Goal: Check status: Check status

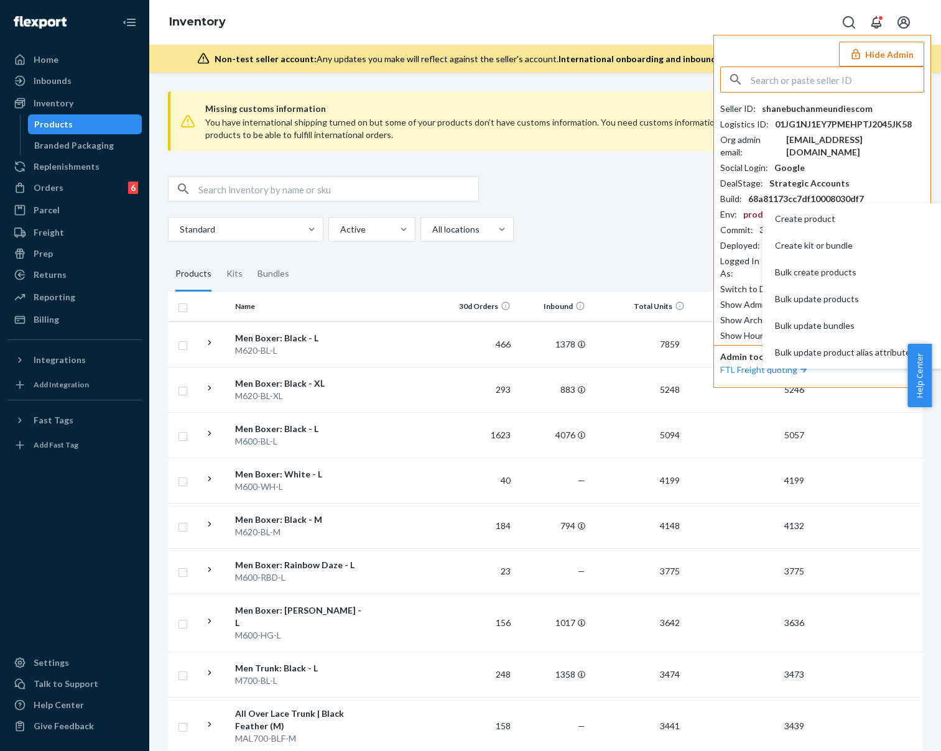
paste input "gemmadelsingmythicalcom"
type input "gemmadelsingmythicalcom"
click at [875, 74] on input "gemmadelsingmythicalcom" at bounding box center [836, 79] width 173 height 25
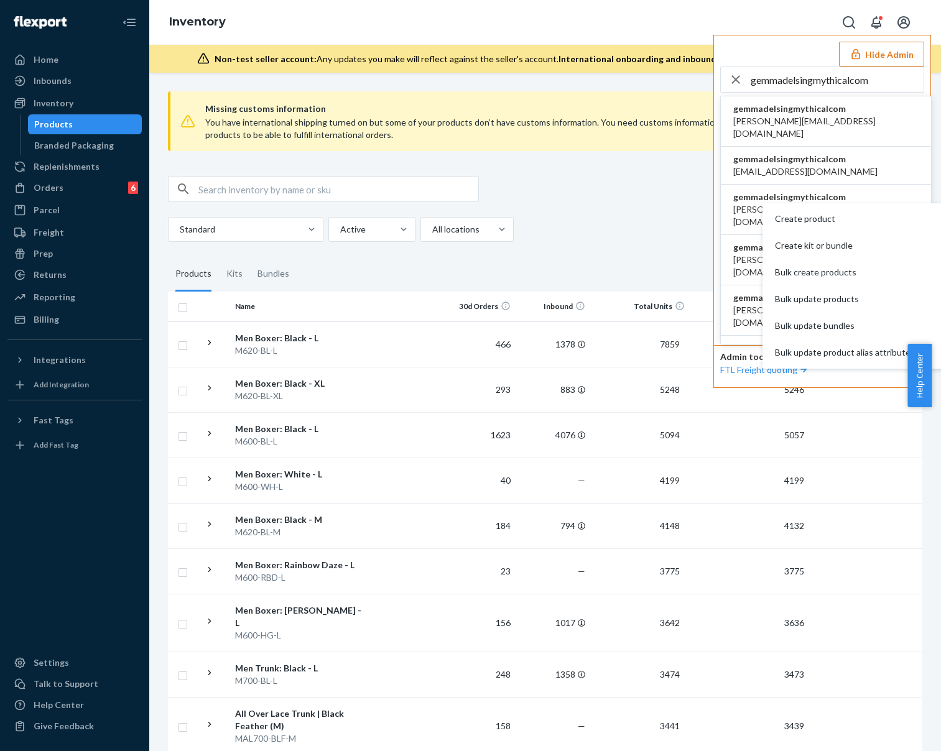
click at [845, 124] on li "gemmadelsingmythicalcom [PERSON_NAME][EMAIL_ADDRESS][DOMAIN_NAME]" at bounding box center [826, 121] width 210 height 50
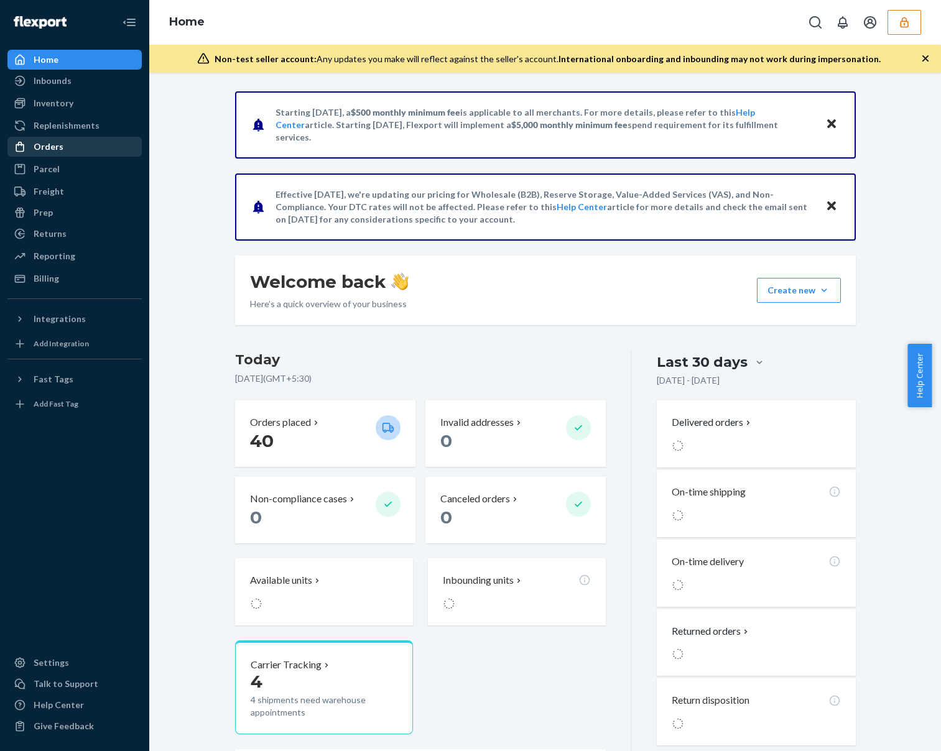
click at [51, 144] on div "Orders" at bounding box center [49, 146] width 30 height 12
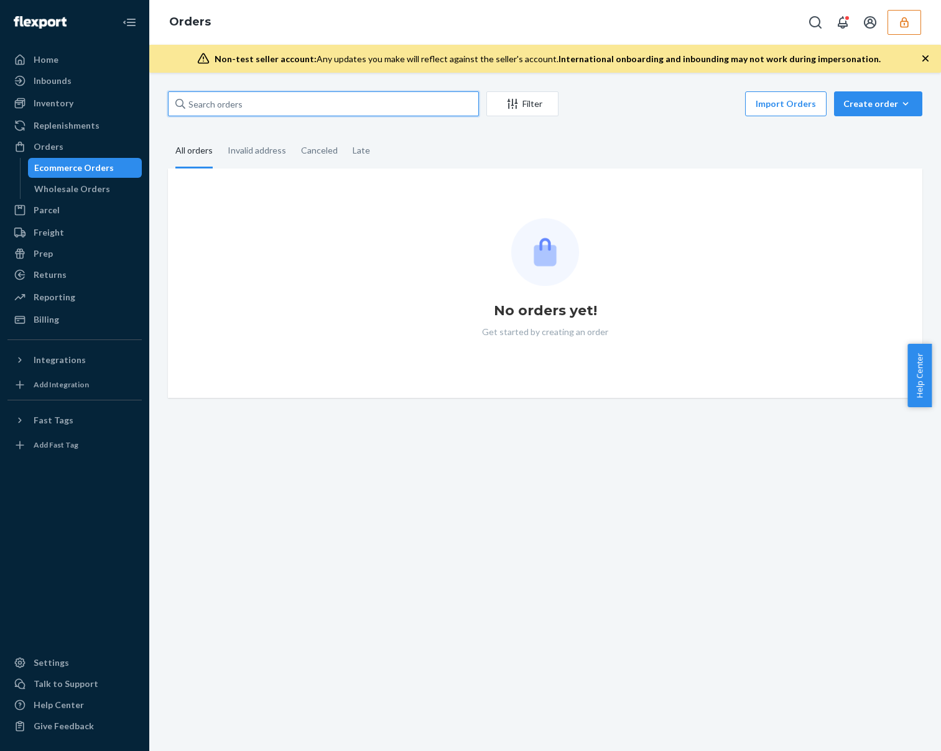
click at [258, 106] on input "text" at bounding box center [323, 103] width 311 height 25
paste input "133349945"
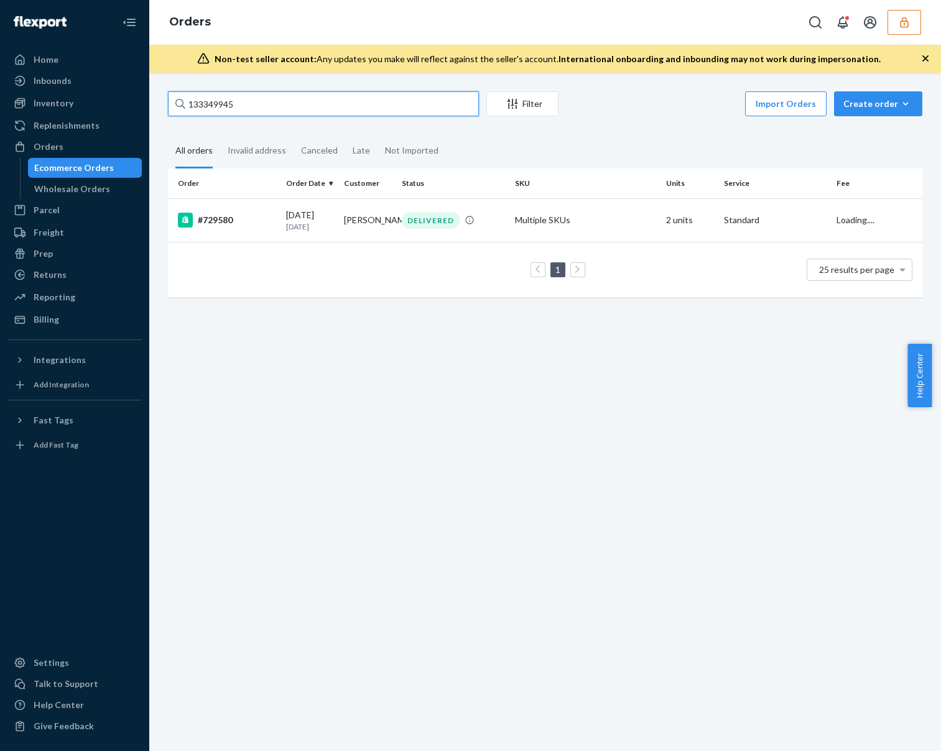
type input "133349945"
click at [294, 221] on p "2 months ago" at bounding box center [310, 226] width 48 height 11
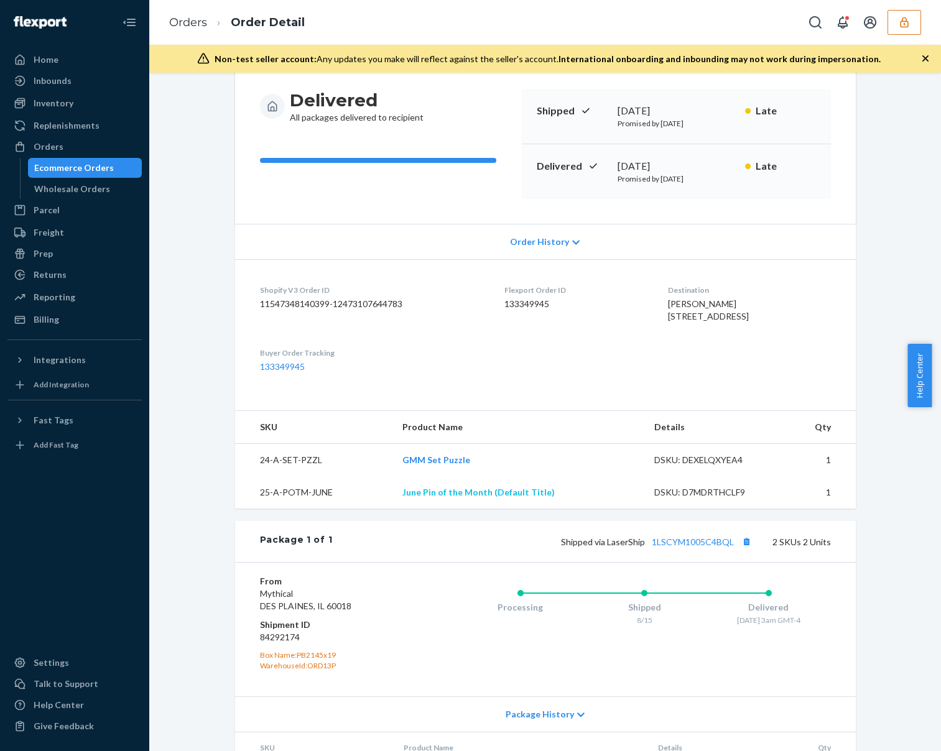
scroll to position [233, 0]
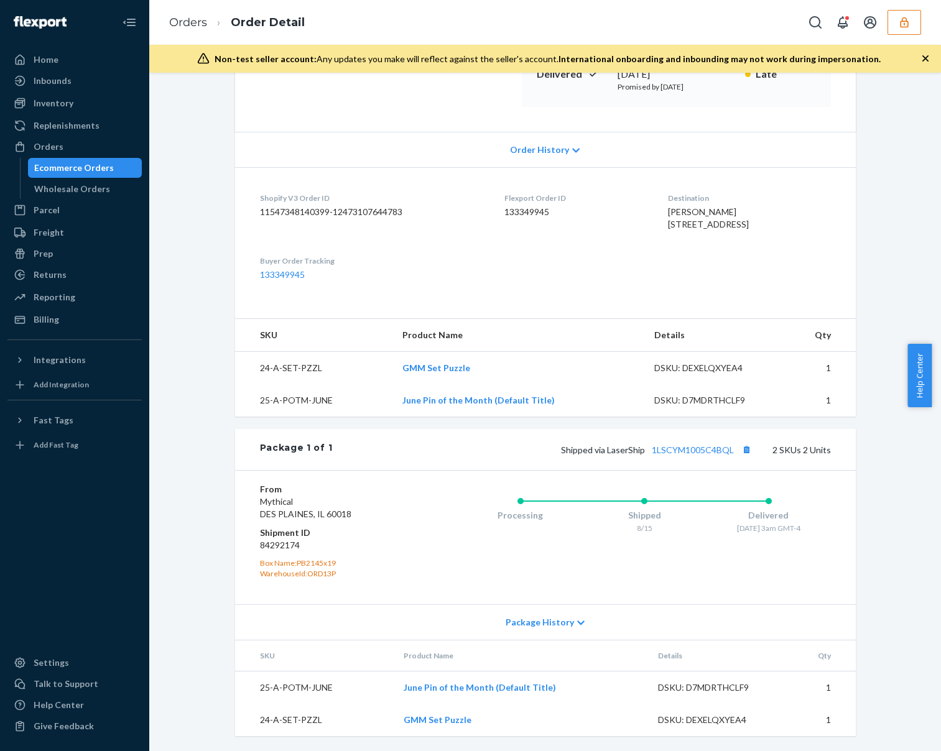
click at [532, 626] on span "Package History" at bounding box center [539, 622] width 68 height 12
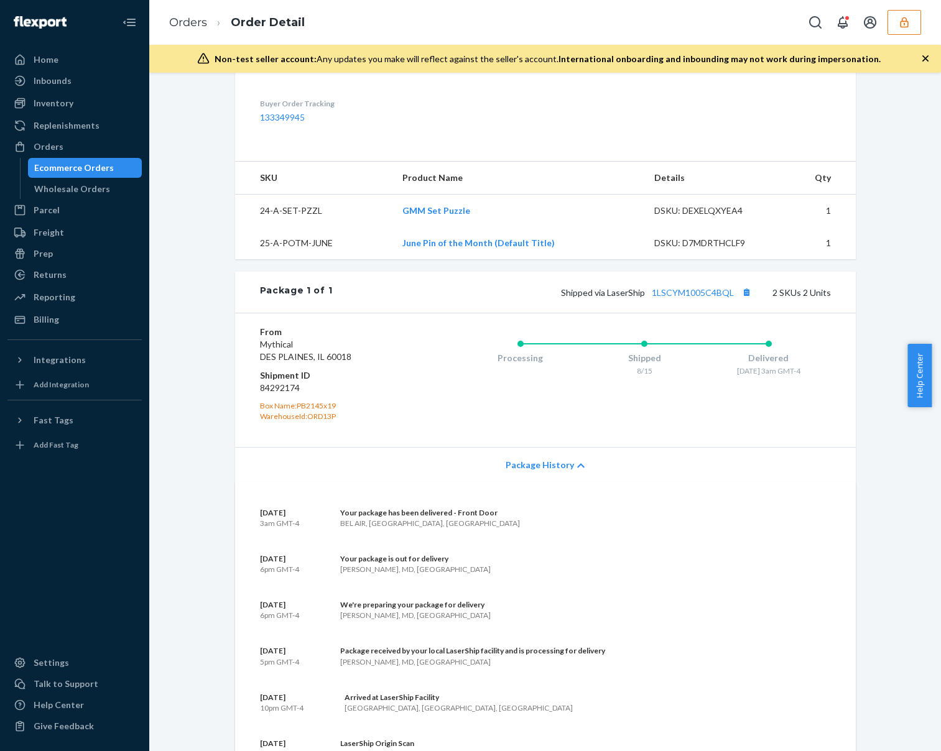
scroll to position [652, 0]
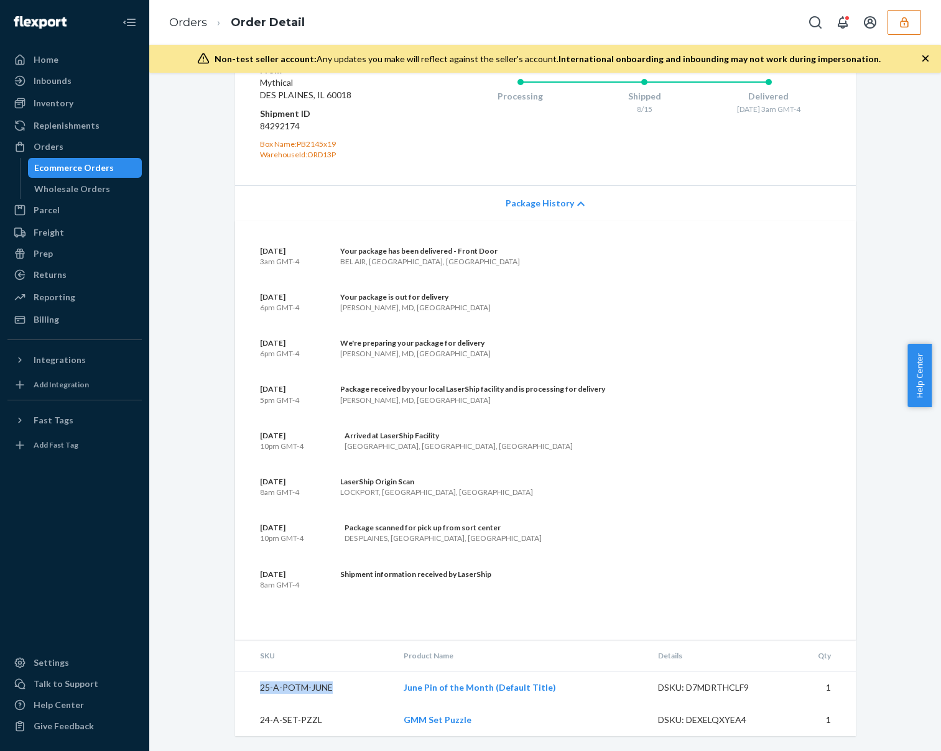
drag, startPoint x: 253, startPoint y: 686, endPoint x: 335, endPoint y: 687, distance: 82.1
click at [335, 687] on td "25-A-POTM-JUNE" at bounding box center [314, 687] width 159 height 33
drag, startPoint x: 248, startPoint y: 722, endPoint x: 334, endPoint y: 721, distance: 86.4
click at [334, 721] on td "24-A-SET-PZZL" at bounding box center [314, 720] width 159 height 32
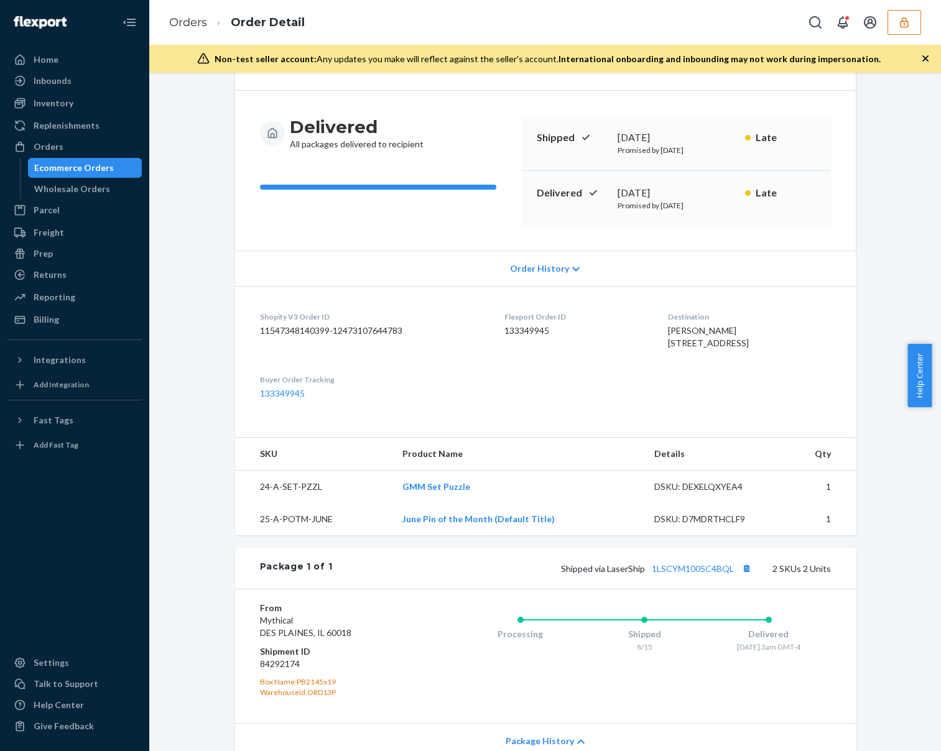
scroll to position [89, 0]
click at [523, 274] on span "Order History" at bounding box center [539, 269] width 59 height 12
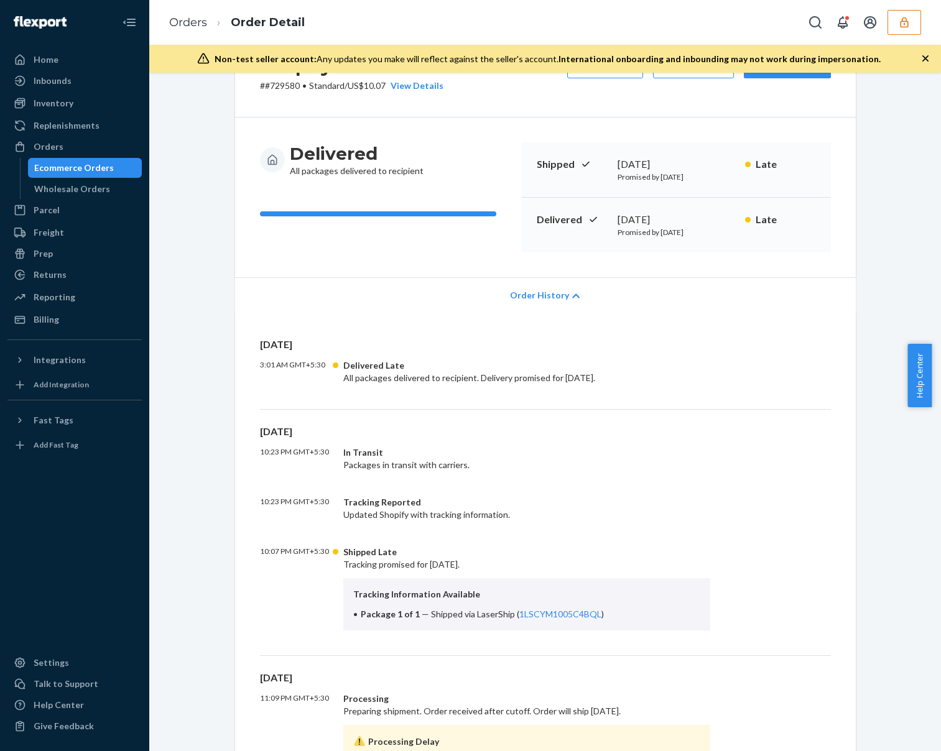
scroll to position [0, 0]
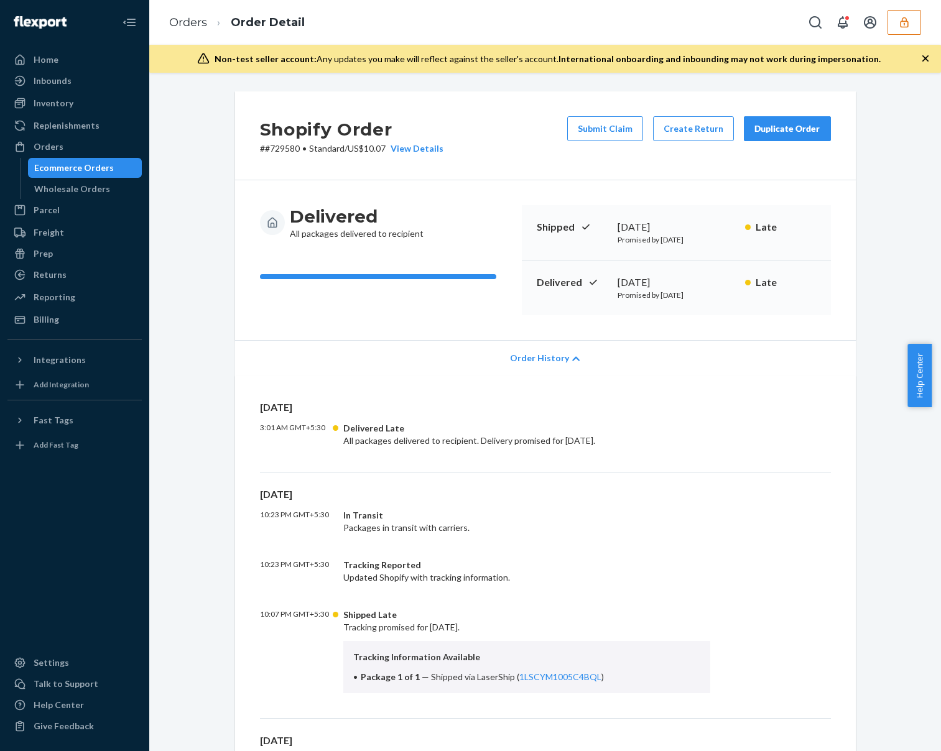
click at [275, 149] on p "# #729580 • Standard / US$10.07 View Details" at bounding box center [351, 148] width 183 height 12
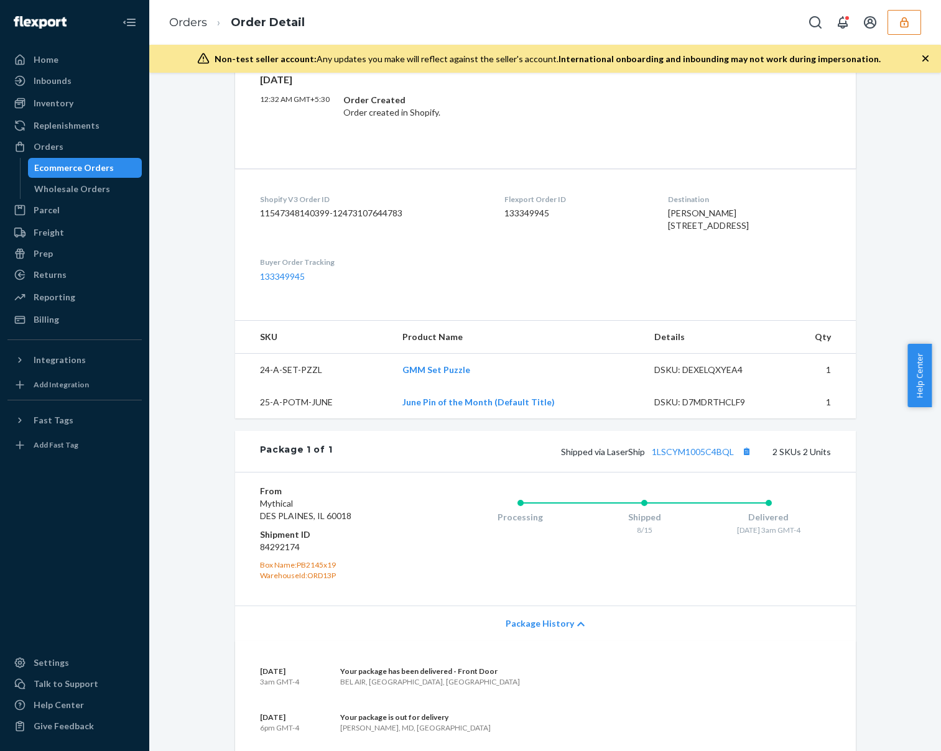
scroll to position [872, 0]
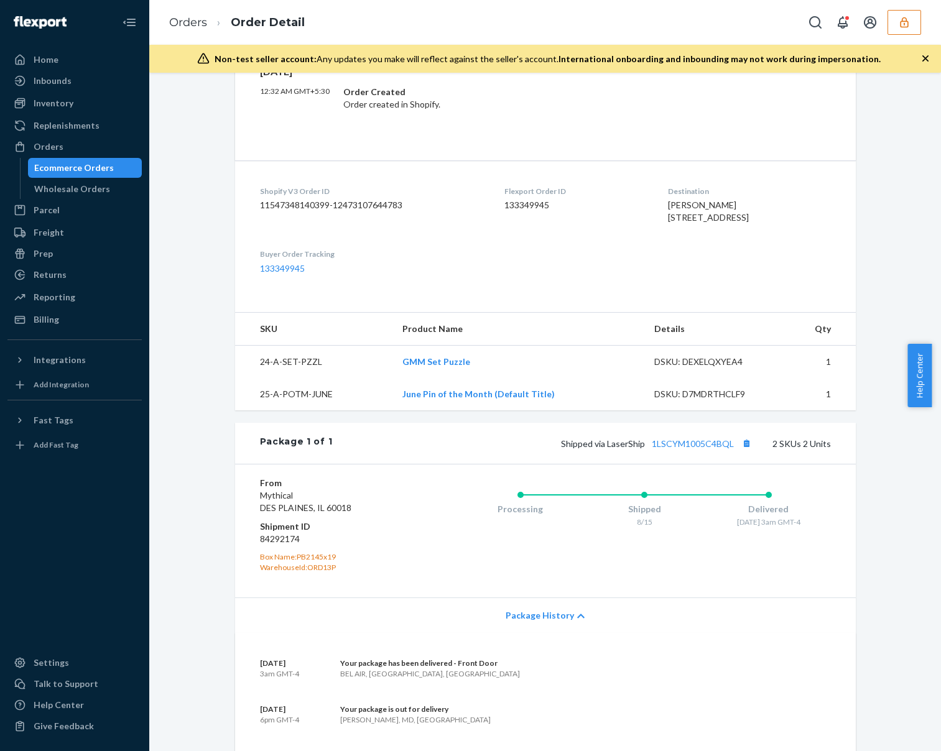
click at [315, 201] on dd "11547348140399-12473107644783" at bounding box center [372, 205] width 224 height 12
copy dd "11547348140399"
click at [311, 205] on dd "11547348140399-12473107644783" at bounding box center [372, 205] width 224 height 12
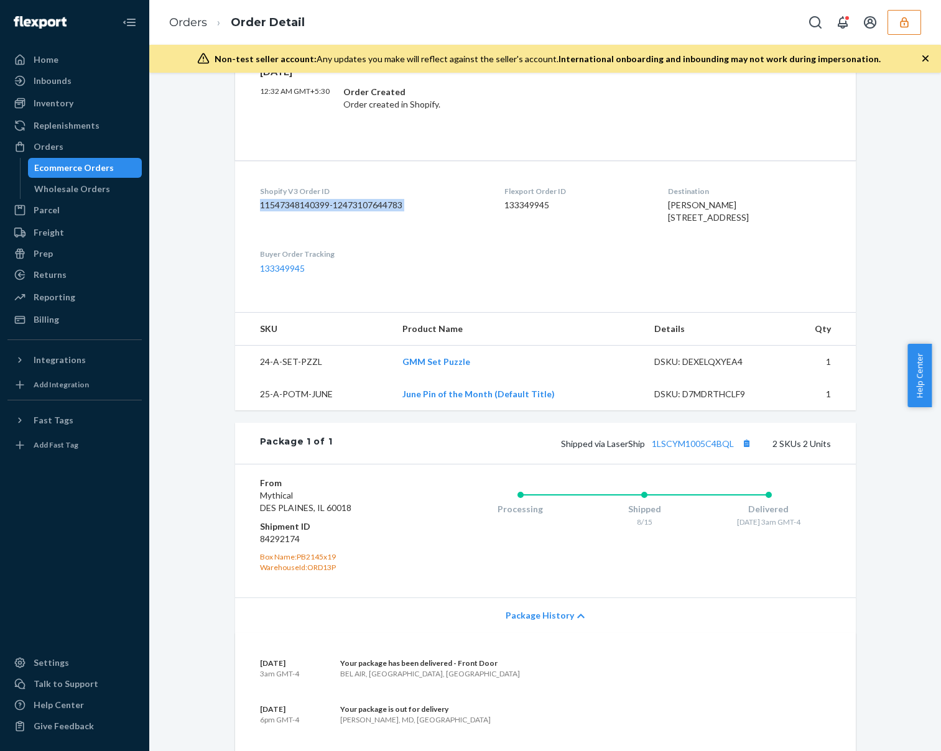
click at [311, 205] on dd "11547348140399-12473107644783" at bounding box center [372, 205] width 224 height 12
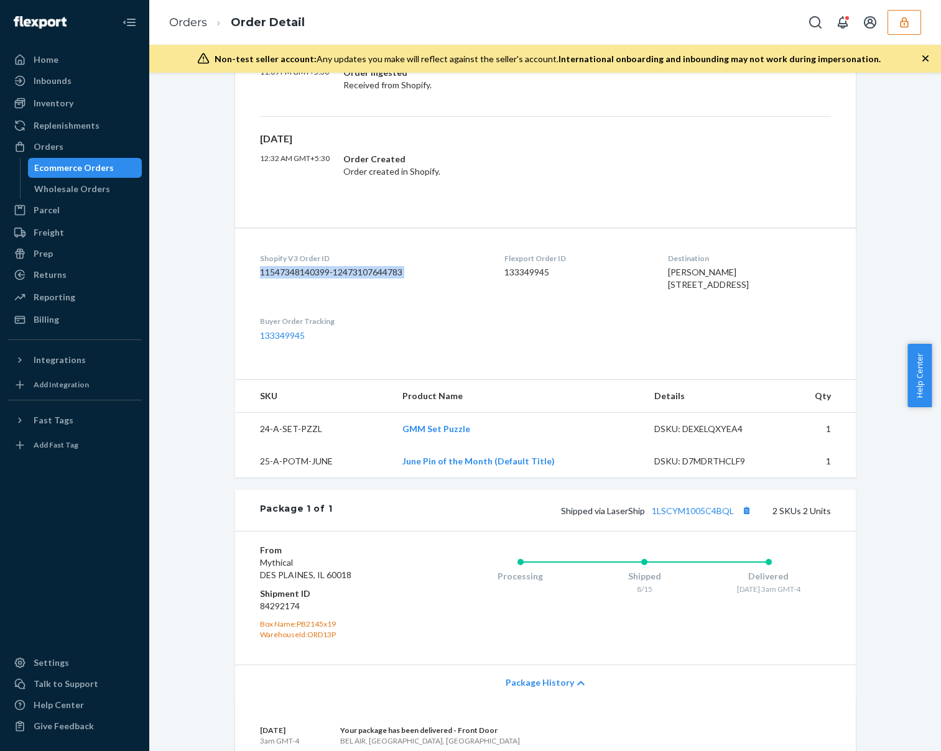
scroll to position [799, 0]
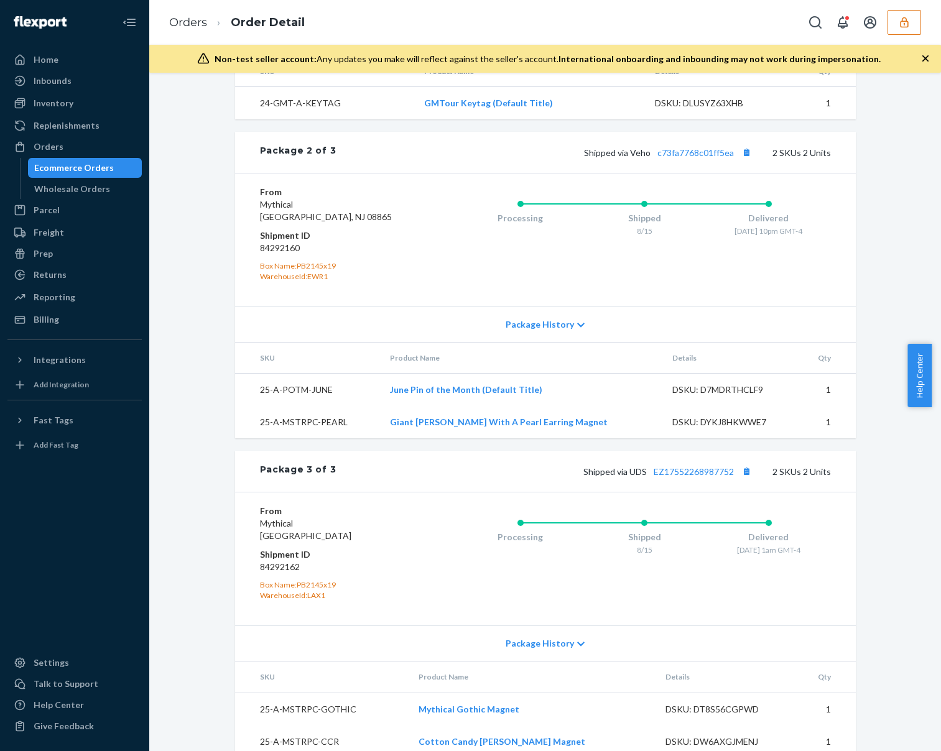
scroll to position [891, 0]
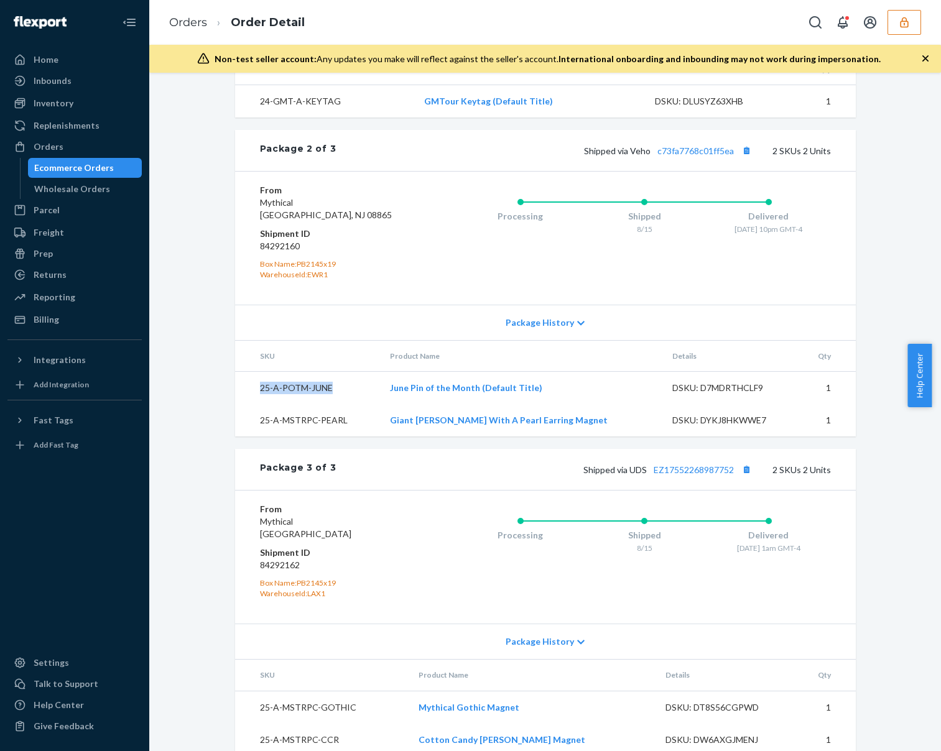
drag, startPoint x: 336, startPoint y: 418, endPoint x: 240, endPoint y: 418, distance: 95.7
click at [239, 405] on td "25-A-POTM-JUNE" at bounding box center [307, 388] width 145 height 33
drag, startPoint x: 358, startPoint y: 446, endPoint x: 242, endPoint y: 447, distance: 115.6
click at [242, 436] on td "25-A-MSTRPC-PEARL" at bounding box center [307, 420] width 145 height 32
click at [288, 405] on td "25-A-POTM-JUNE" at bounding box center [307, 388] width 145 height 33
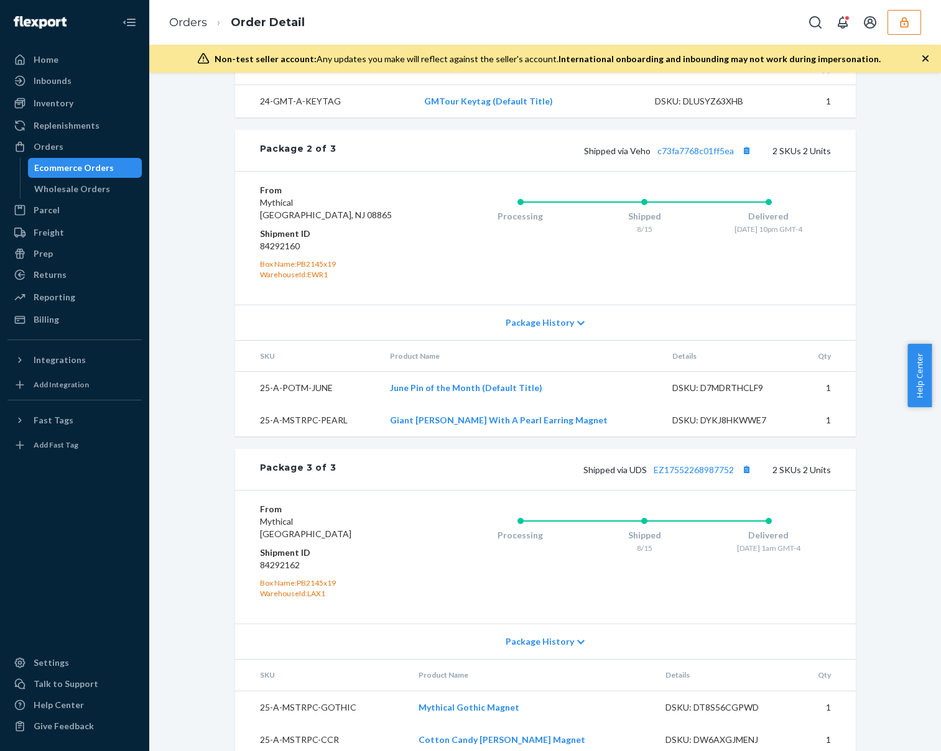
click at [288, 405] on td "25-A-POTM-JUNE" at bounding box center [307, 388] width 145 height 33
copy td "25-A-POTM-JUNE"
click at [300, 405] on td "25-A-POTM-JUNE" at bounding box center [307, 388] width 145 height 33
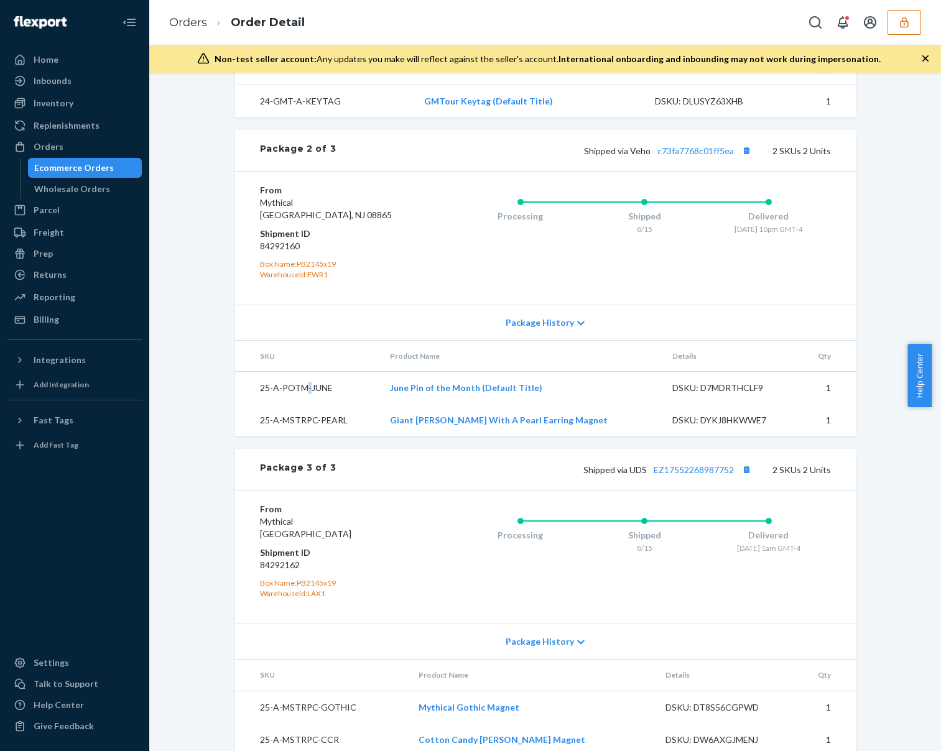
click at [300, 405] on td "25-A-POTM-JUNE" at bounding box center [307, 388] width 145 height 33
click at [295, 405] on td "25-A-POTM-JUNE" at bounding box center [307, 388] width 145 height 33
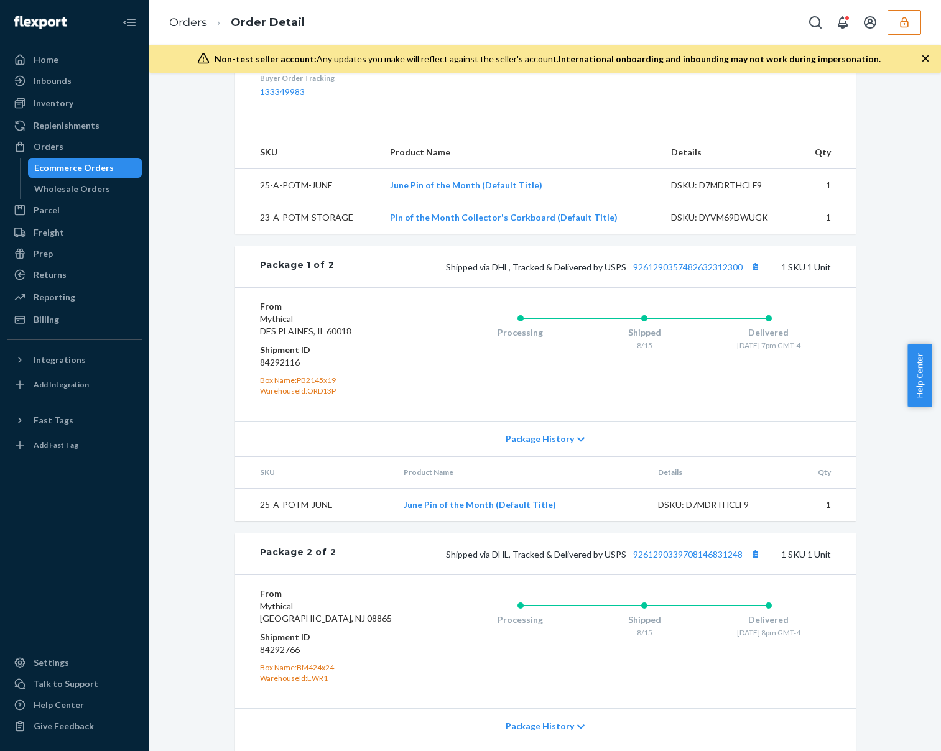
scroll to position [549, 0]
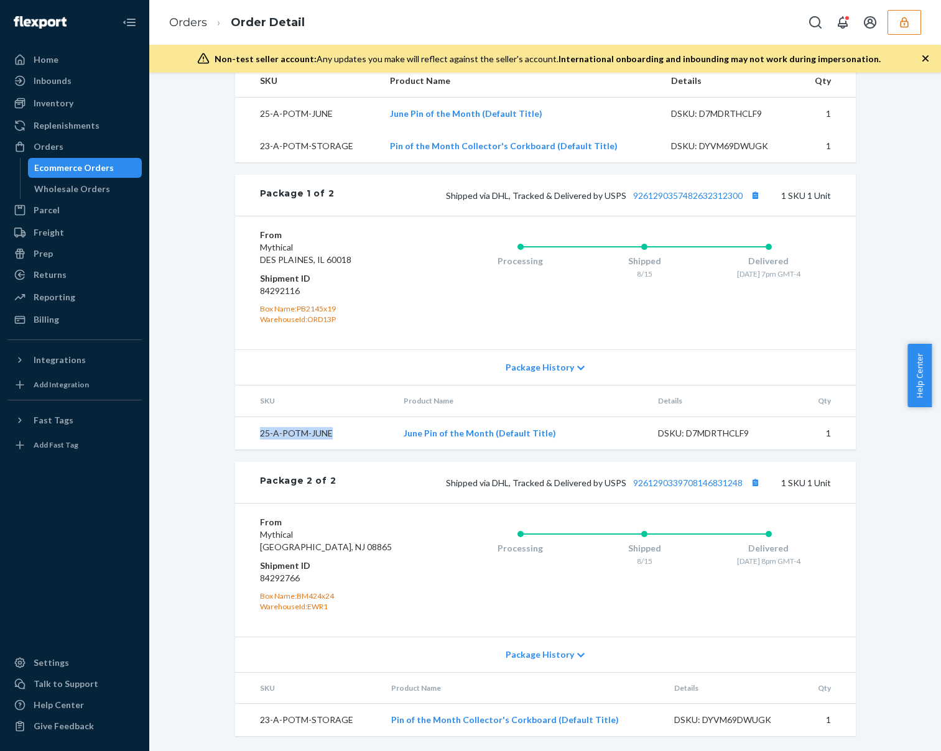
drag, startPoint x: 251, startPoint y: 430, endPoint x: 329, endPoint y: 436, distance: 79.1
click at [329, 436] on td "25-A-POTM-JUNE" at bounding box center [314, 433] width 159 height 33
click at [252, 438] on td "25-A-POTM-JUNE" at bounding box center [314, 433] width 159 height 33
drag, startPoint x: 252, startPoint y: 435, endPoint x: 332, endPoint y: 433, distance: 79.6
click at [332, 433] on td "25-A-POTM-JUNE" at bounding box center [314, 433] width 159 height 33
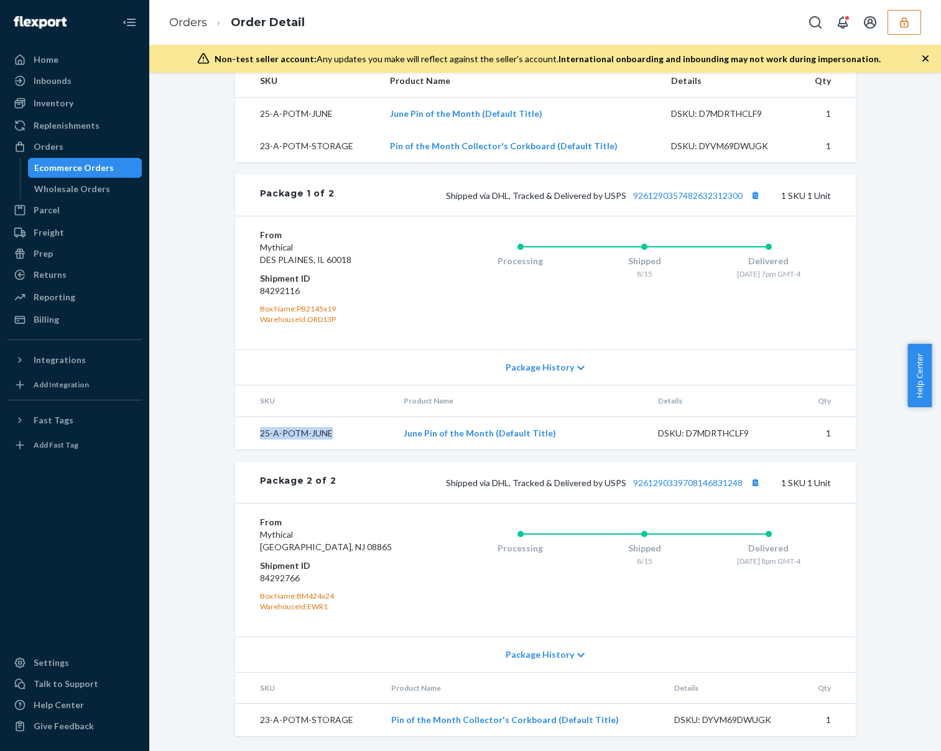
click at [305, 430] on td "25-A-POTM-JUNE" at bounding box center [314, 433] width 159 height 33
click at [718, 435] on div "DSKU: D7MDRTHCLF9" at bounding box center [716, 433] width 117 height 12
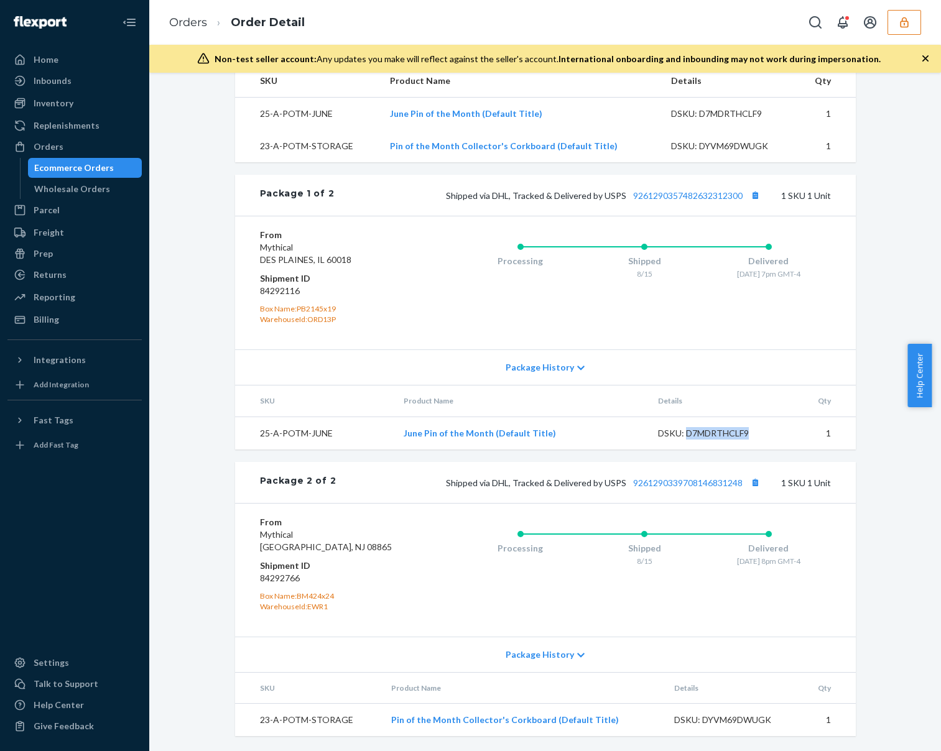
copy div "D7MDRTHCLF9"
click at [914, 25] on button "button" at bounding box center [904, 22] width 34 height 25
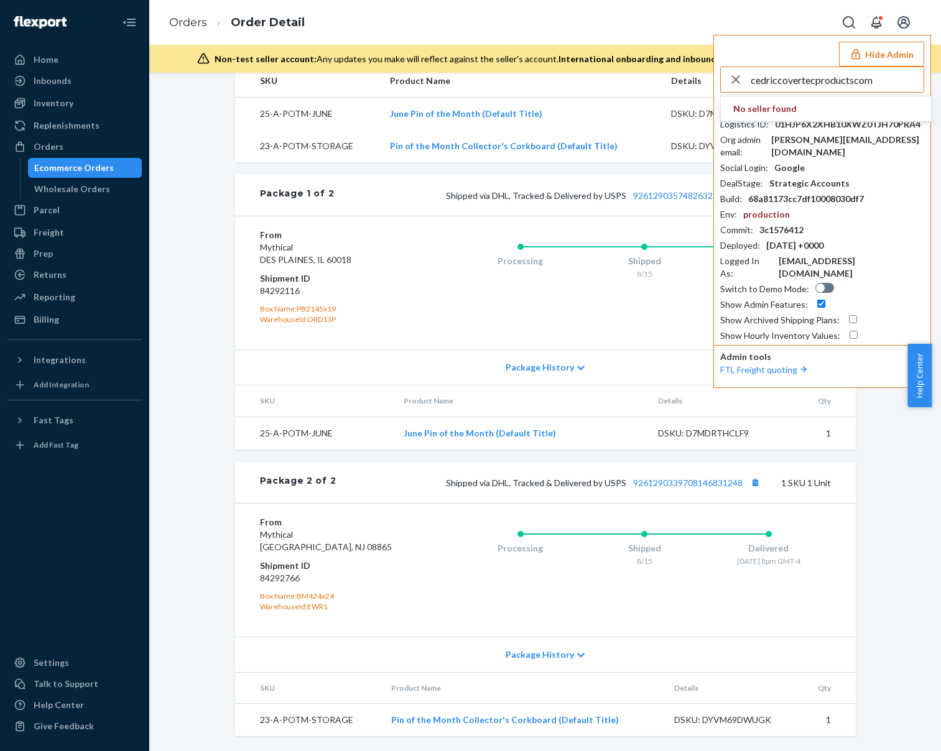
type input "cedriccovertecproductscom"
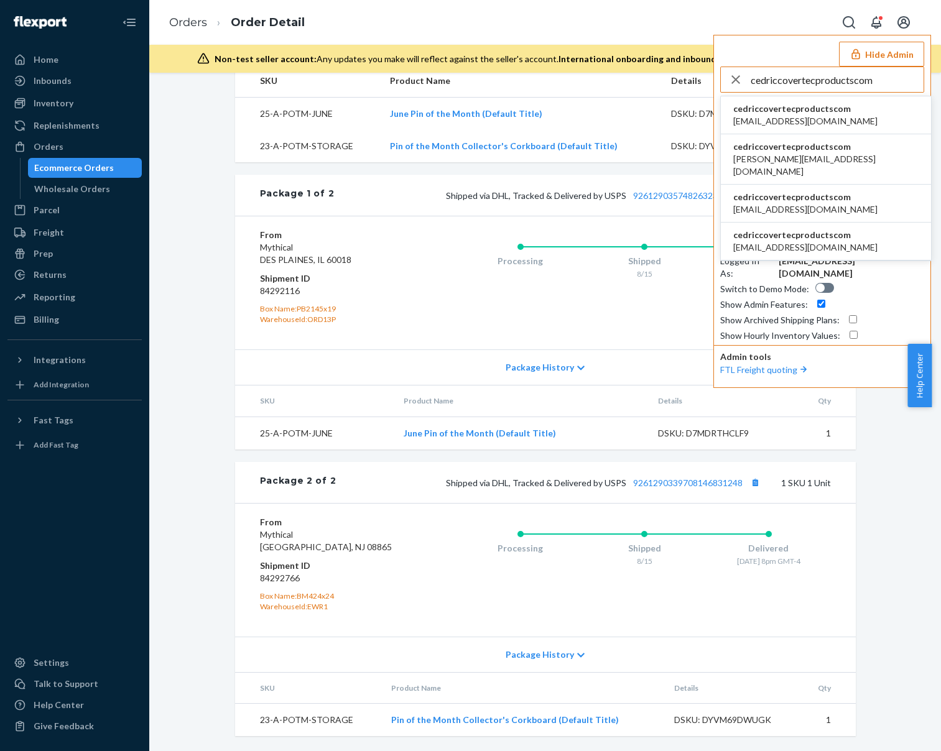
click at [890, 87] on input "cedriccovertecproductscom" at bounding box center [836, 79] width 173 height 25
click at [833, 106] on span "cedriccovertecproductscom" at bounding box center [805, 109] width 144 height 12
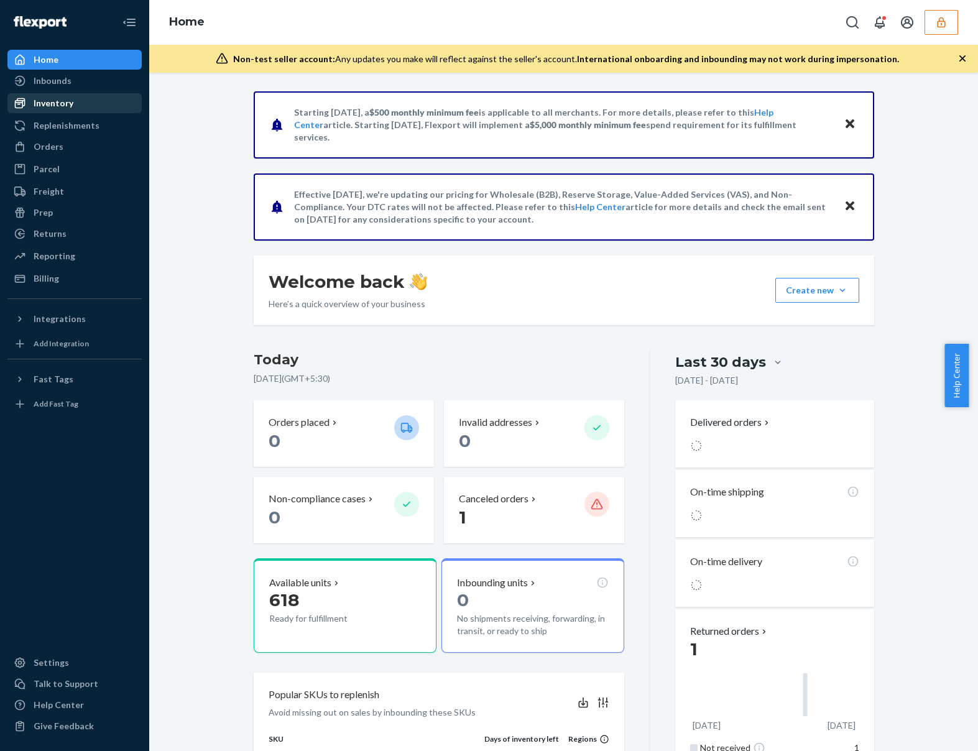
click at [76, 108] on div "Inventory" at bounding box center [75, 102] width 132 height 17
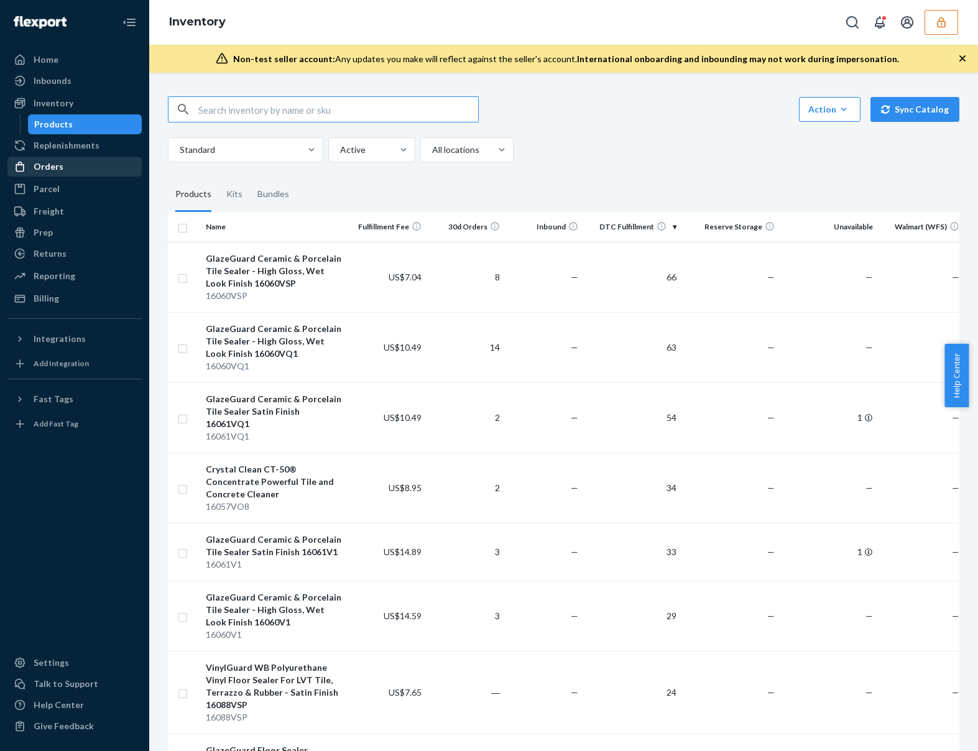
click at [67, 166] on div "Orders" at bounding box center [75, 166] width 132 height 17
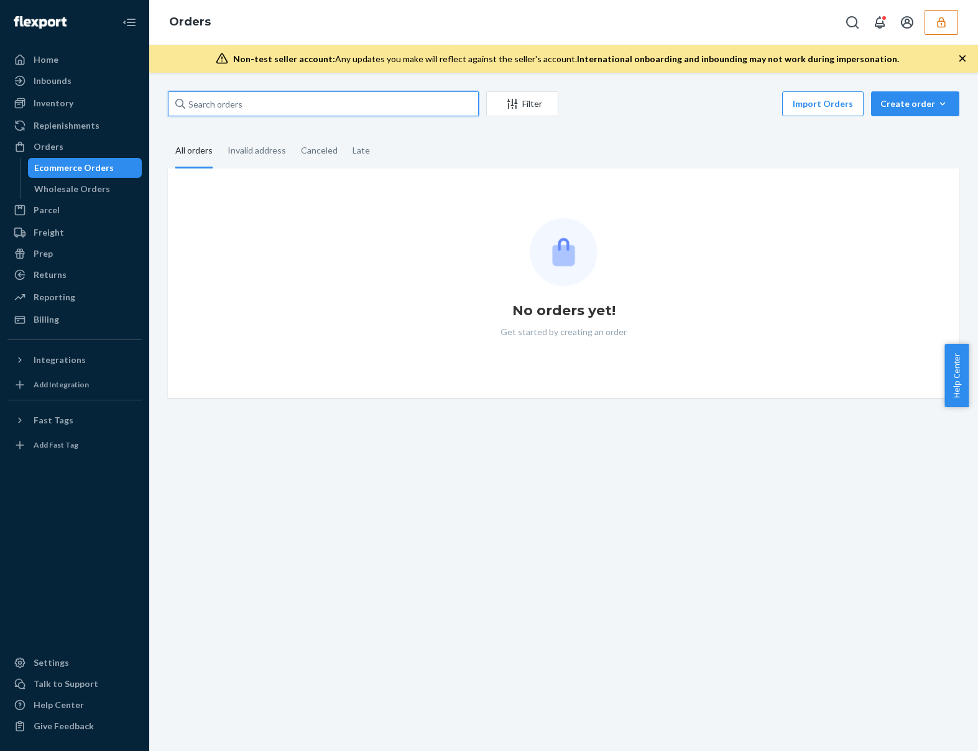
click at [260, 111] on input "text" at bounding box center [323, 103] width 311 height 25
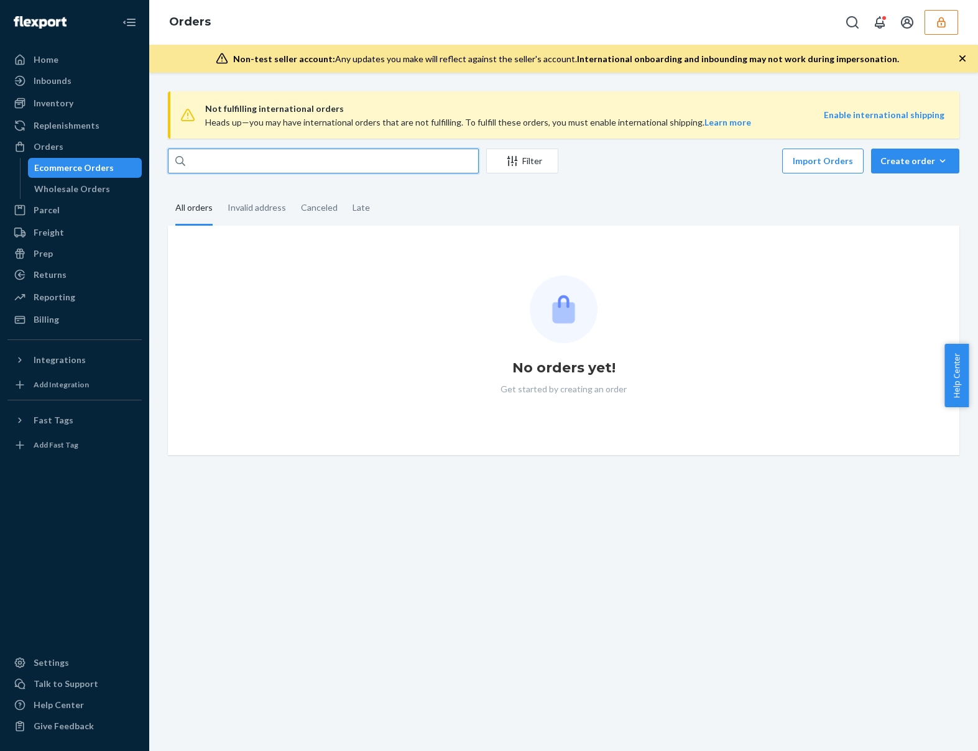
paste input "134421665"
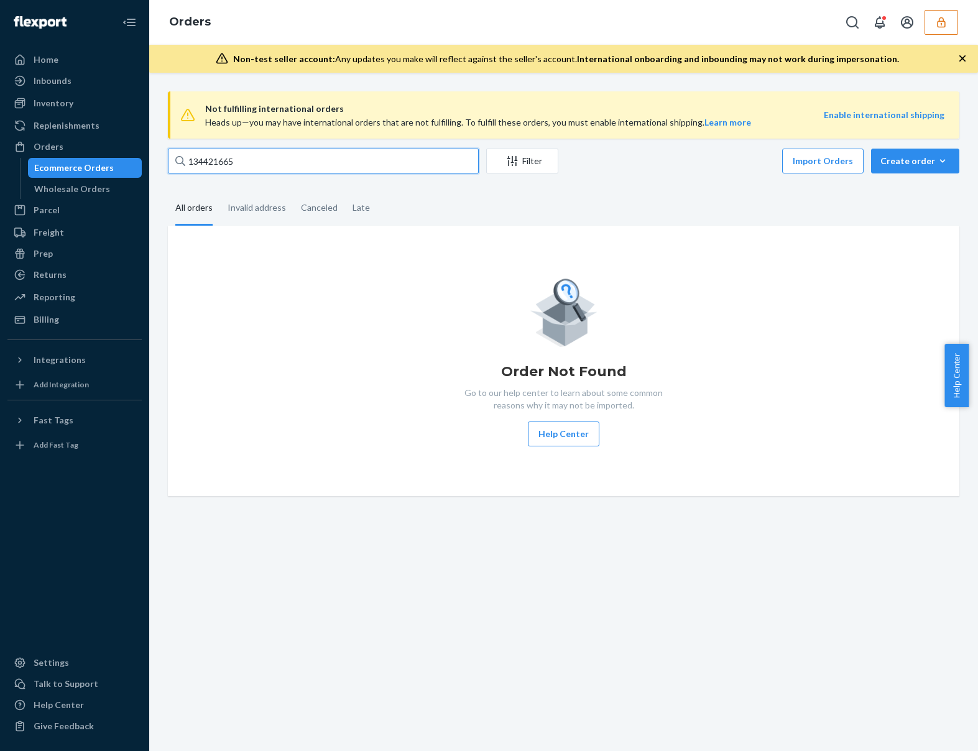
click at [382, 154] on input "134421665" at bounding box center [323, 161] width 311 height 25
click at [405, 165] on input "134421665" at bounding box center [323, 161] width 311 height 25
click at [193, 162] on input "134421665" at bounding box center [323, 161] width 311 height 25
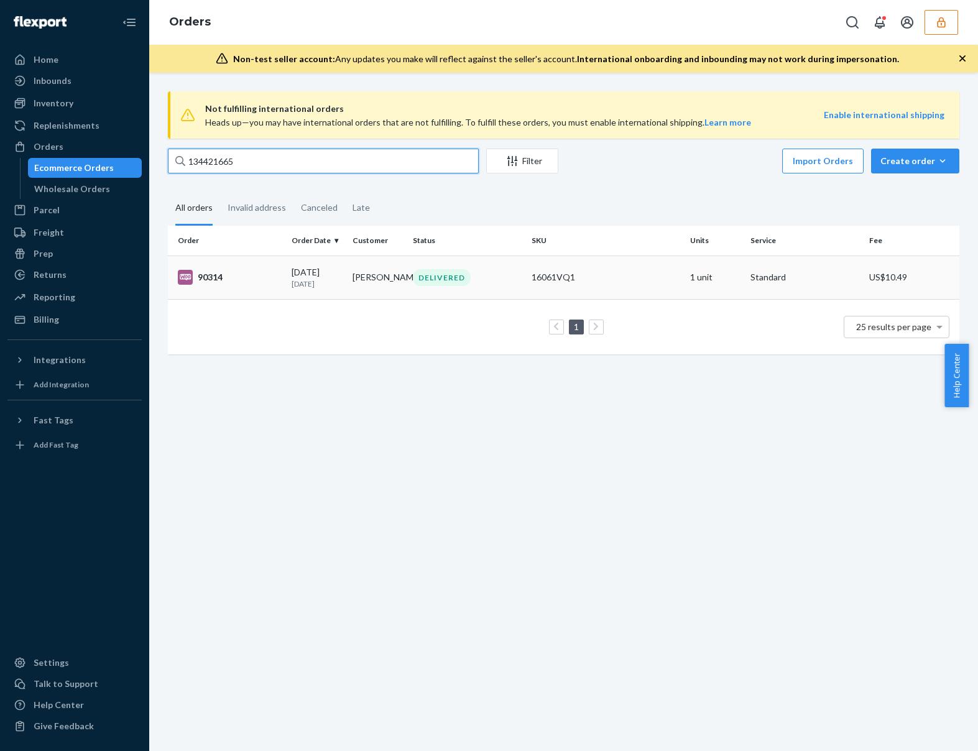
type input "134421665"
click at [275, 288] on td "90314" at bounding box center [227, 278] width 119 height 44
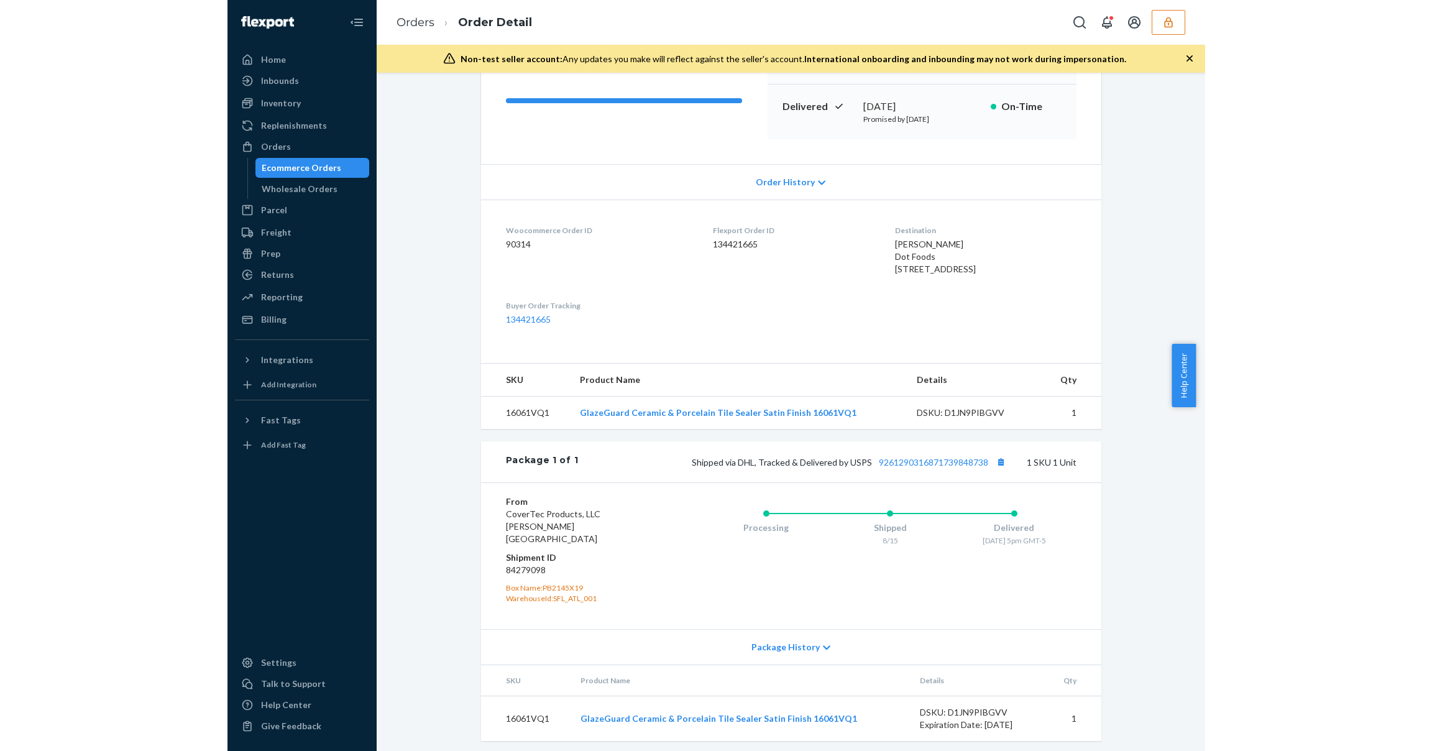
scroll to position [193, 0]
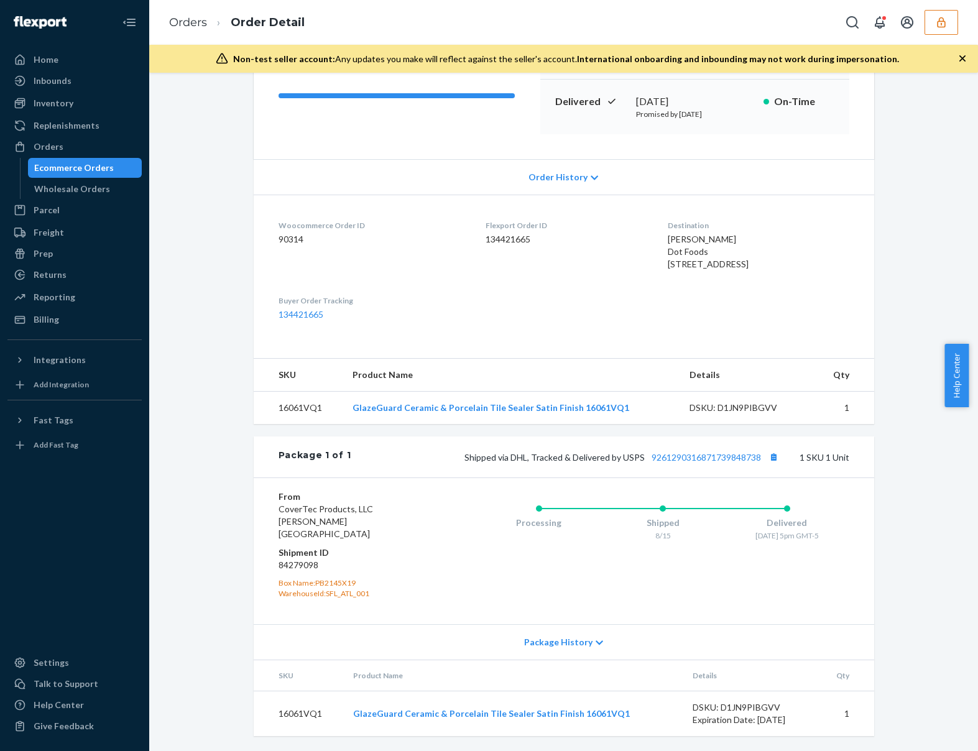
click at [940, 21] on icon "button" at bounding box center [941, 22] width 8 height 11
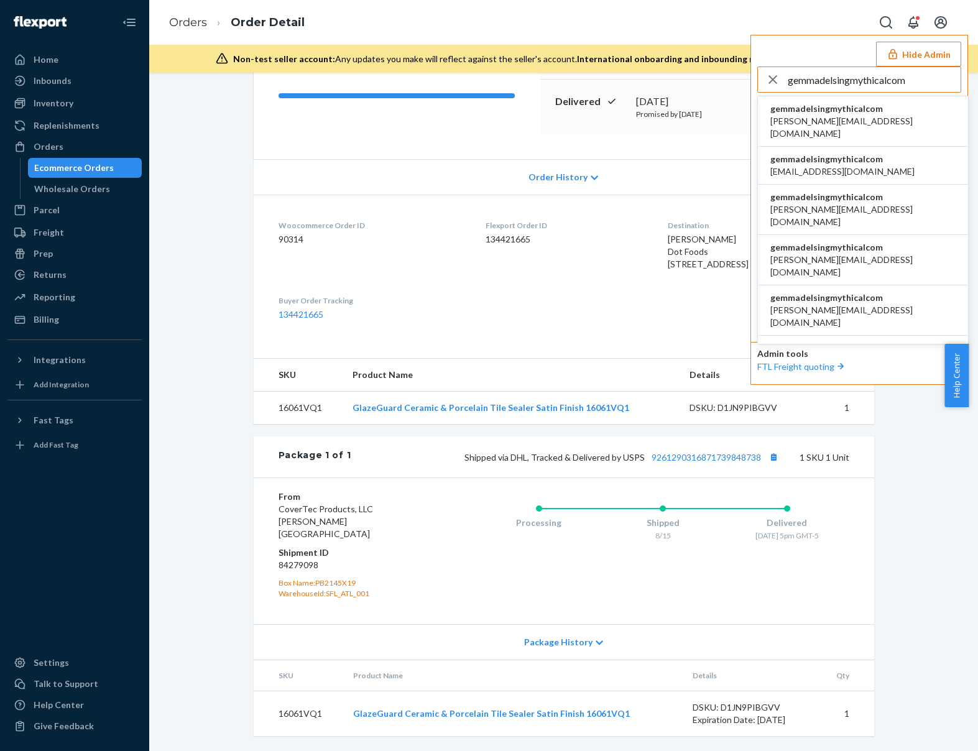
type input "gemmadelsingmythicalcom"
click at [883, 108] on li "gemmadelsingmythicalcom a.castaneda@aventus.com" at bounding box center [863, 121] width 210 height 50
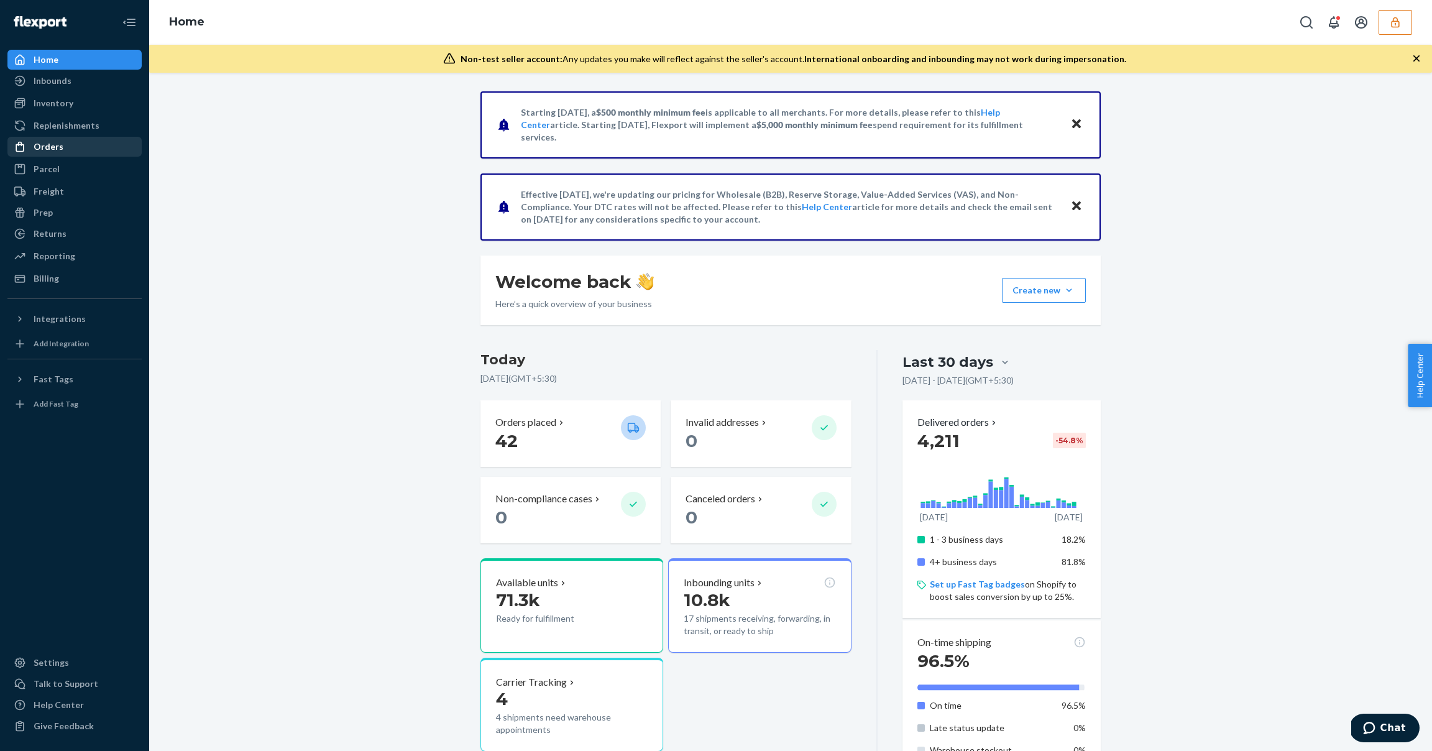
click at [67, 142] on div "Orders" at bounding box center [75, 146] width 132 height 17
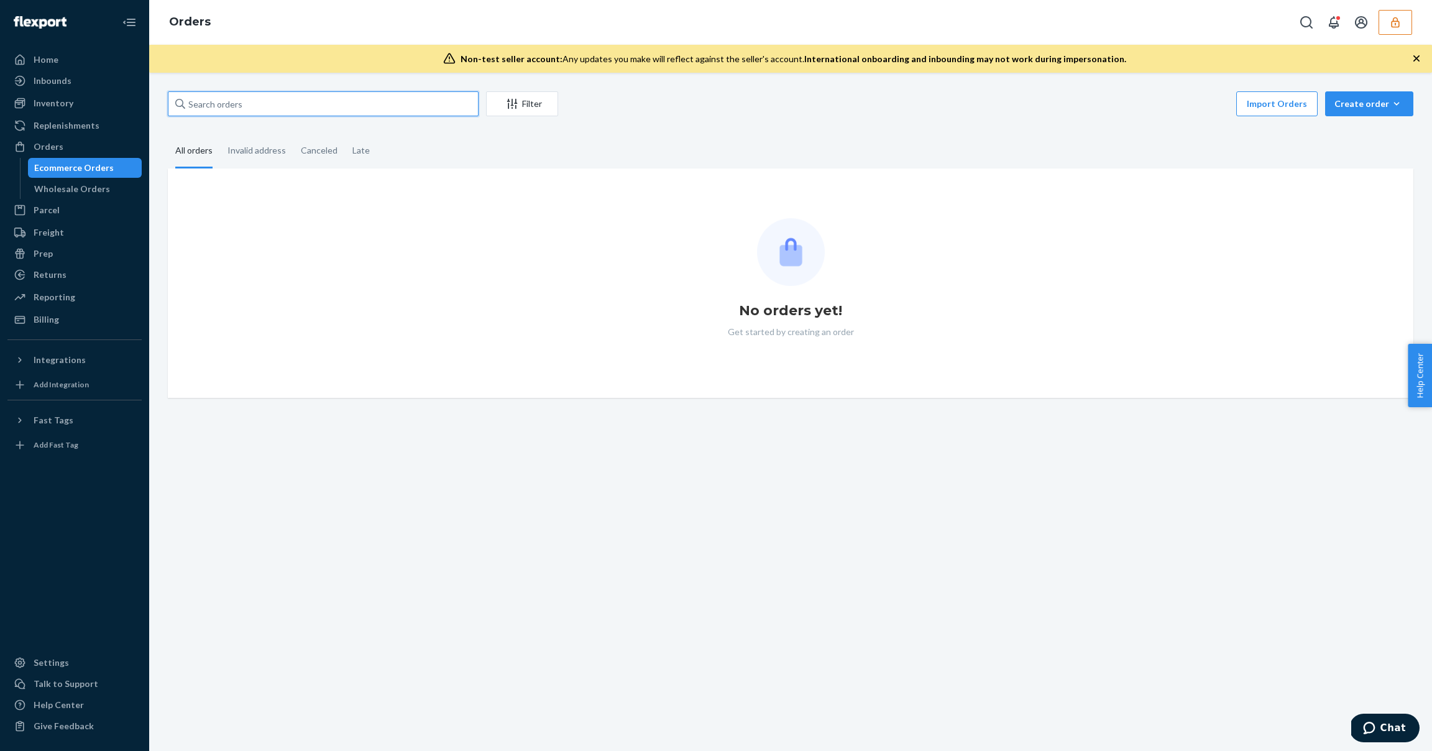
click at [232, 94] on input "text" at bounding box center [323, 103] width 311 height 25
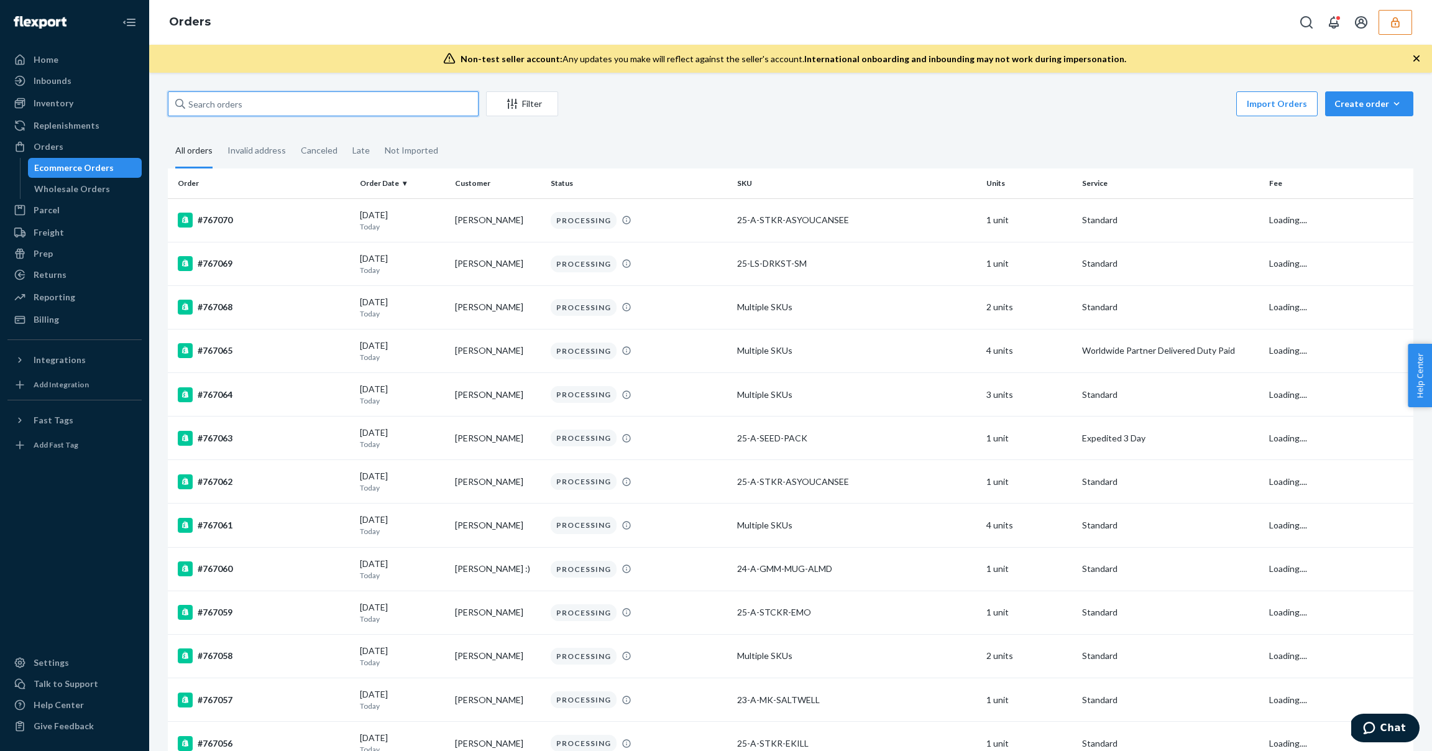
paste input "133349973"
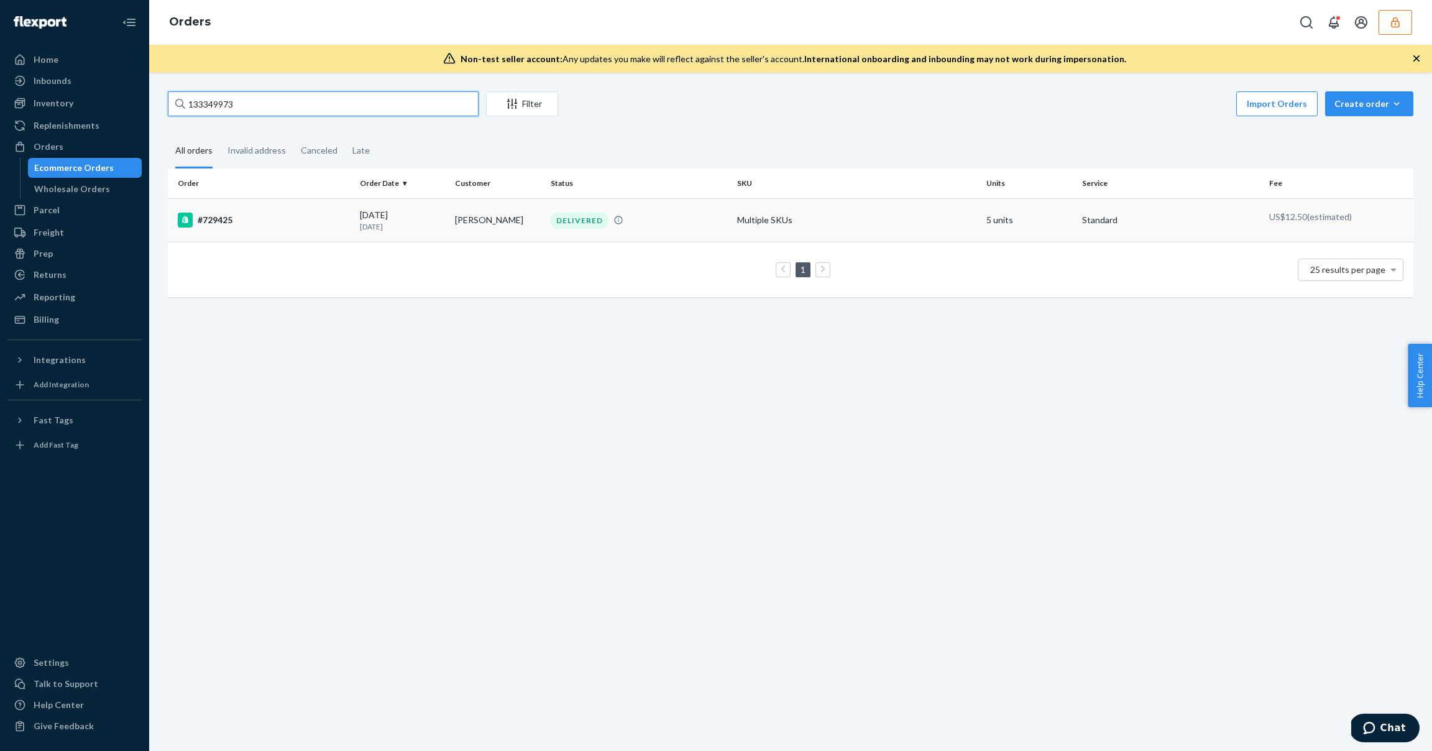
type input "133349973"
click at [254, 219] on div "#729425" at bounding box center [264, 220] width 172 height 15
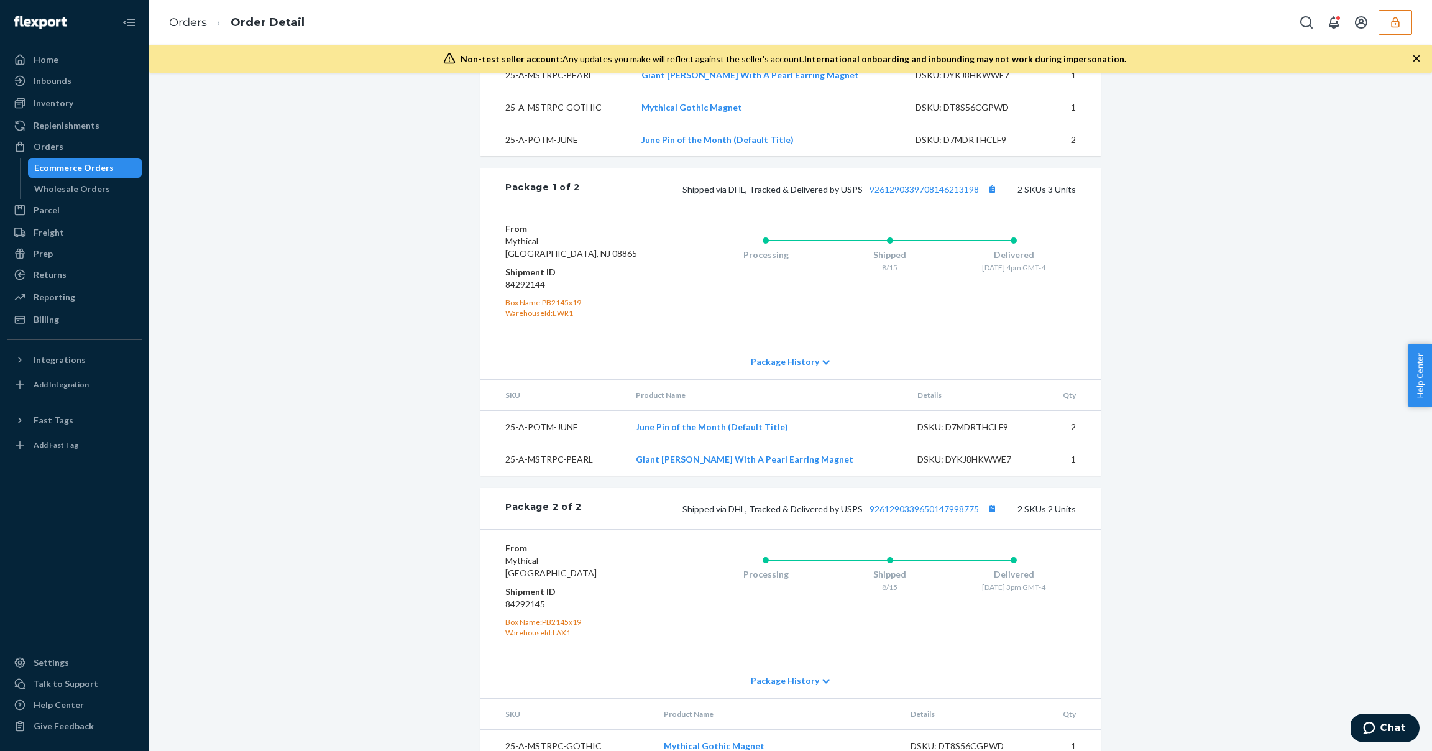
scroll to position [616, 0]
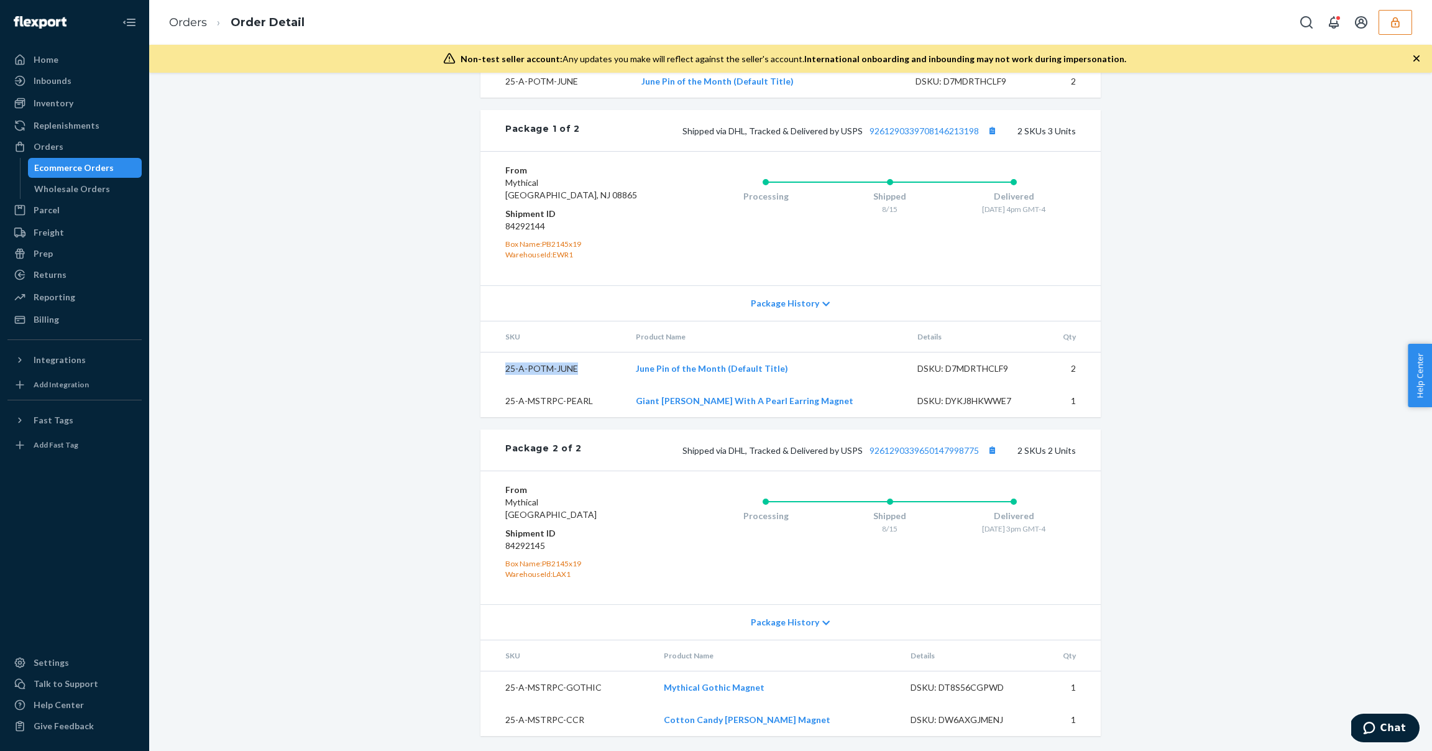
drag, startPoint x: 581, startPoint y: 372, endPoint x: 494, endPoint y: 364, distance: 86.7
click at [494, 364] on td "25-A-POTM-JUNE" at bounding box center [553, 368] width 145 height 33
click at [952, 368] on div "DSKU: D7MDRTHCLF9" at bounding box center [976, 368] width 117 height 12
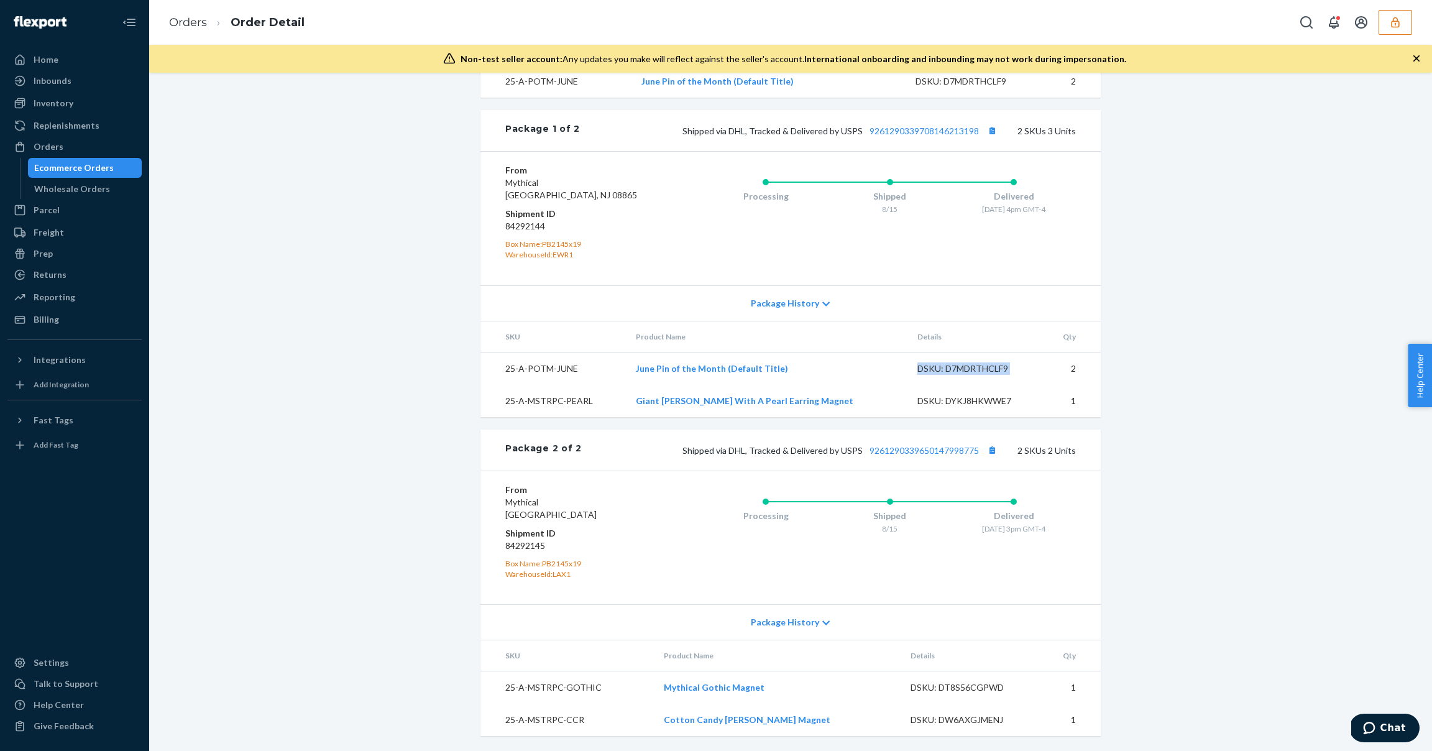
click at [957, 366] on div "DSKU: D7MDRTHCLF9" at bounding box center [976, 368] width 117 height 12
